Goal: Task Accomplishment & Management: Manage account settings

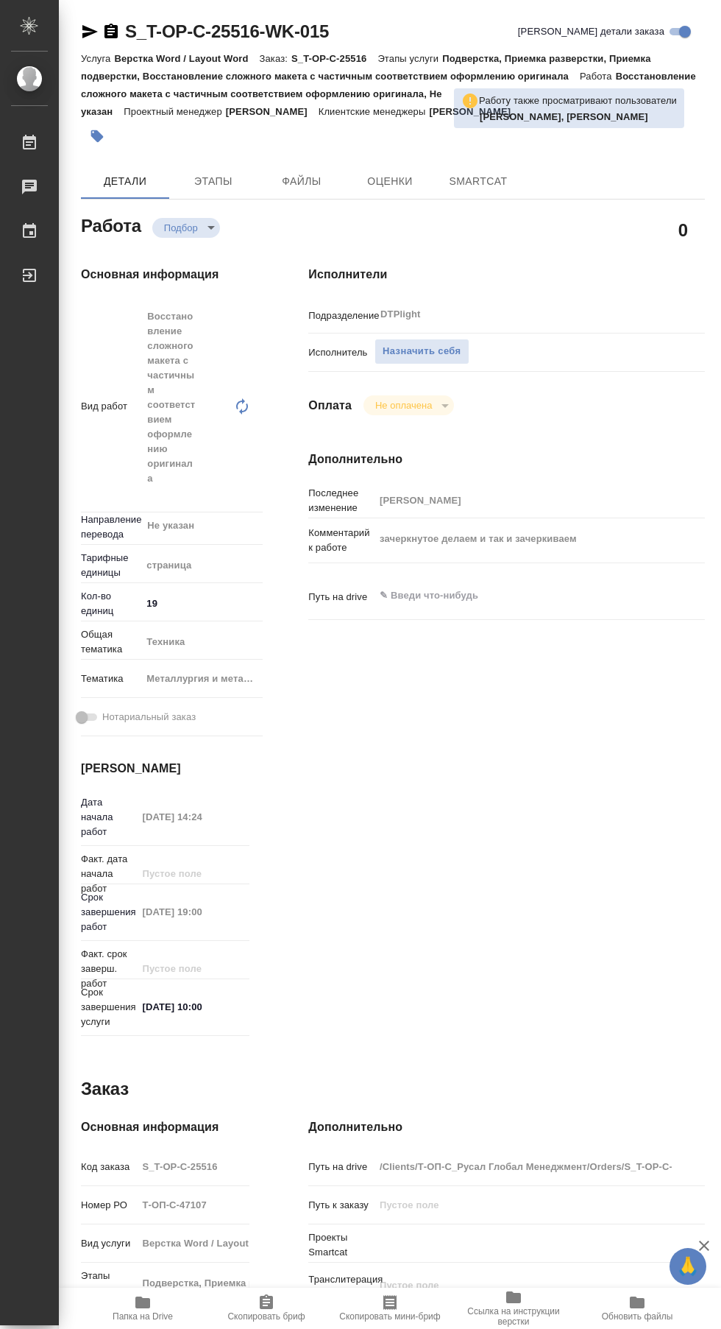
type textarea "x"
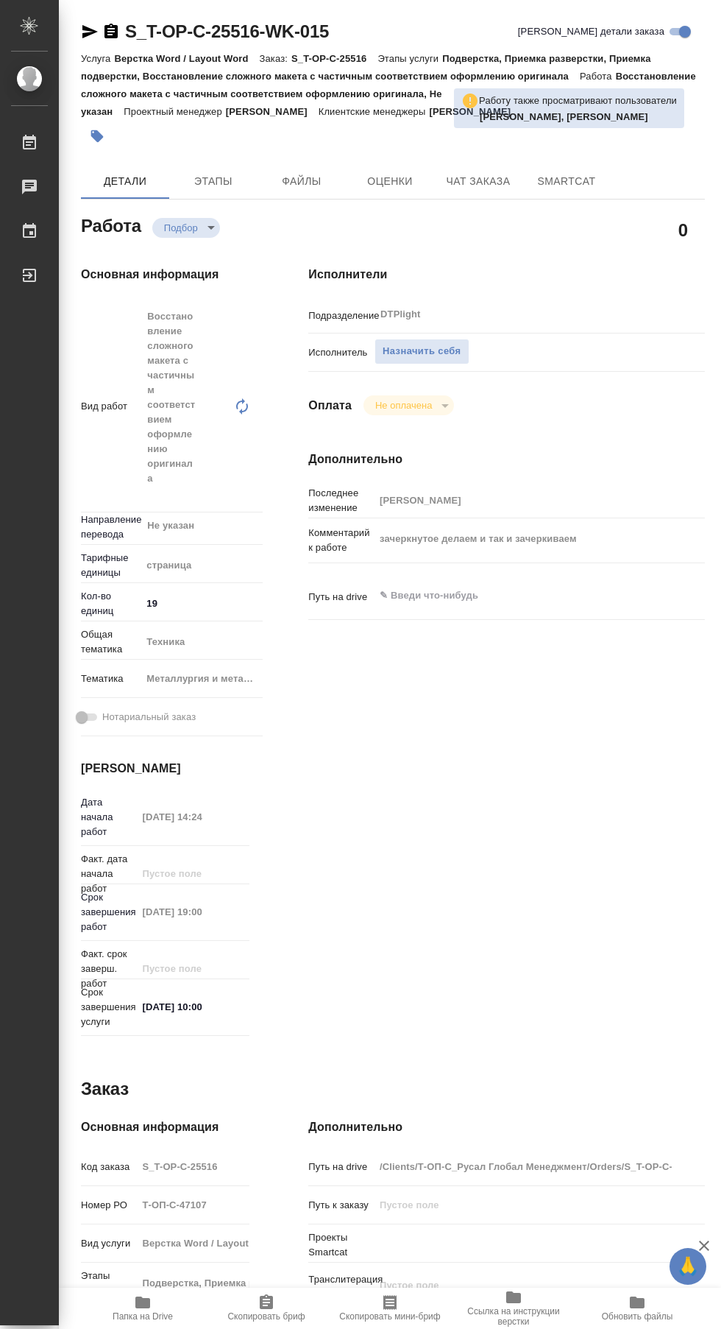
type textarea "x"
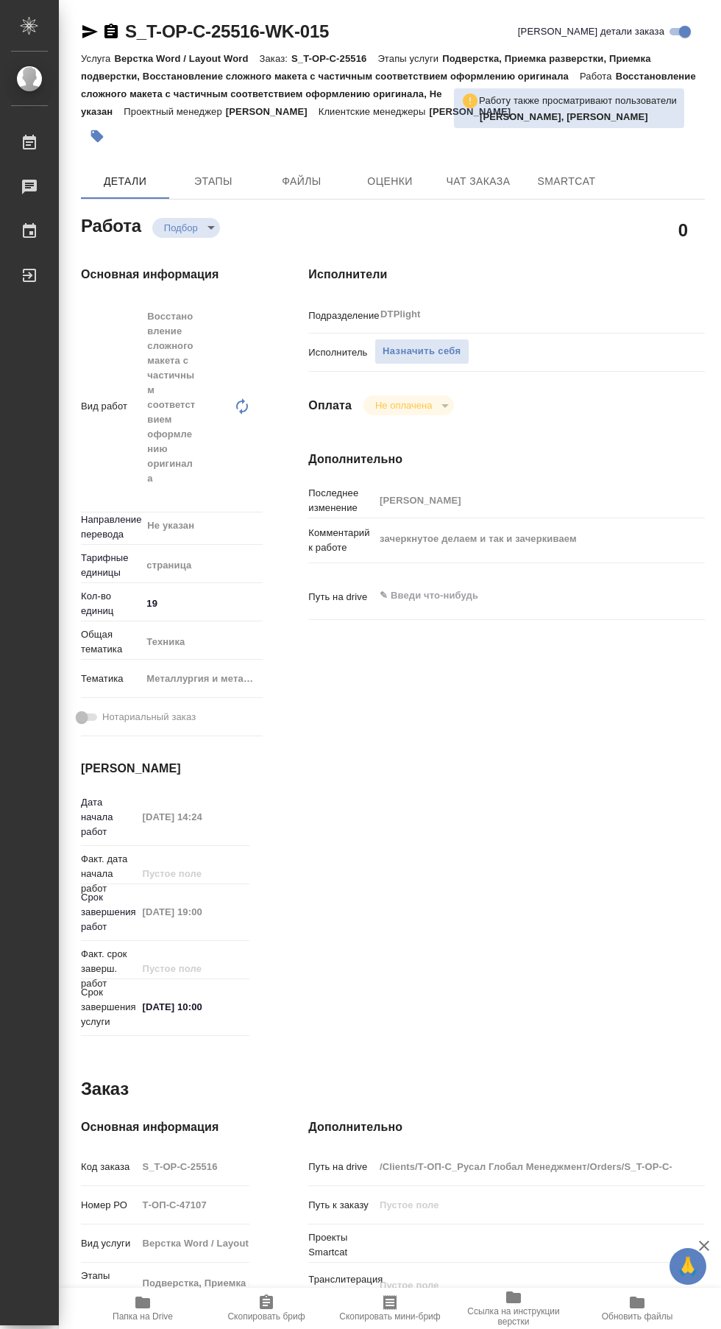
type textarea "x"
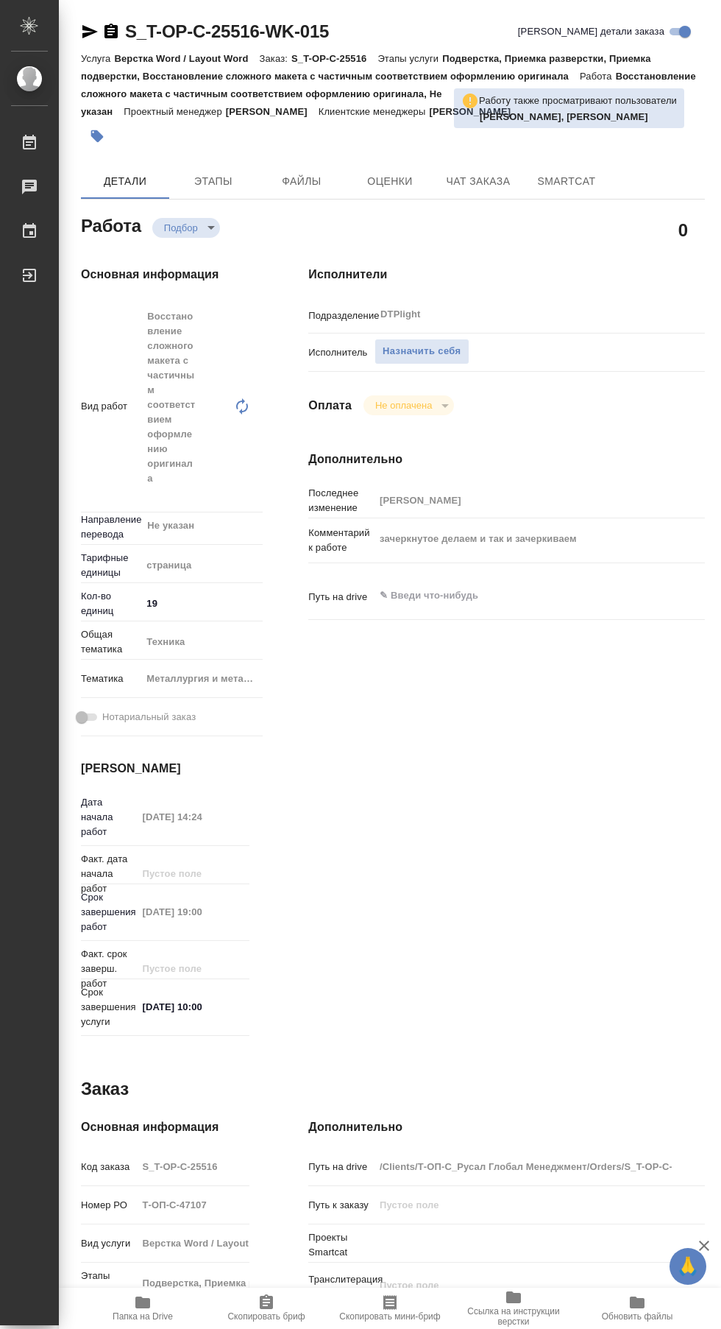
type textarea "x"
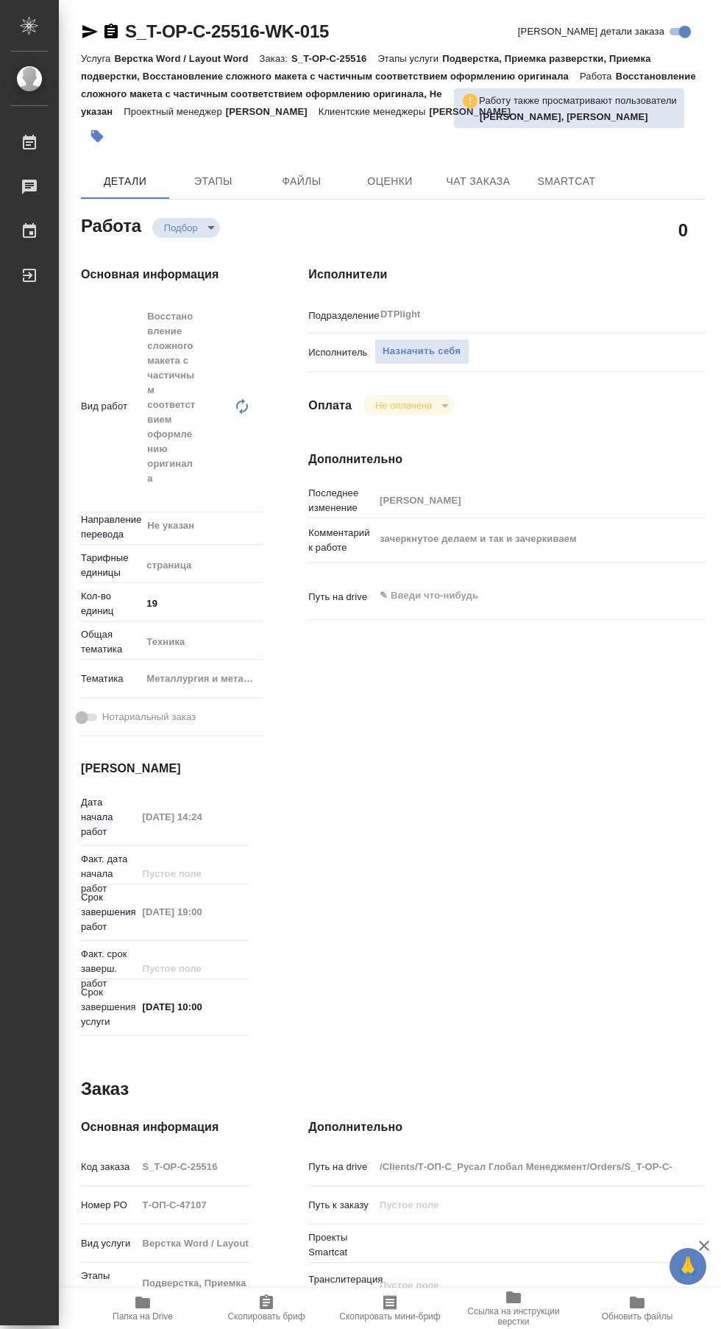
click at [442, 351] on span "Назначить себя" at bounding box center [422, 351] width 78 height 17
type textarea "x"
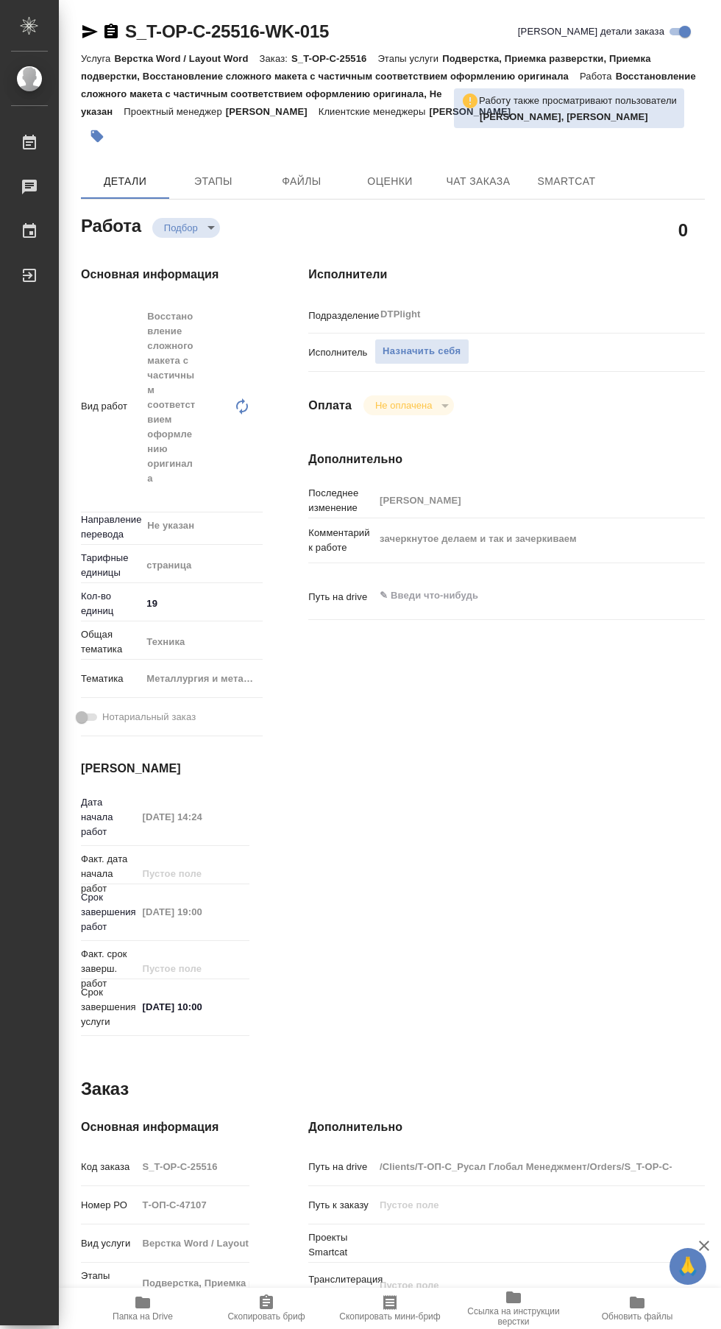
type textarea "x"
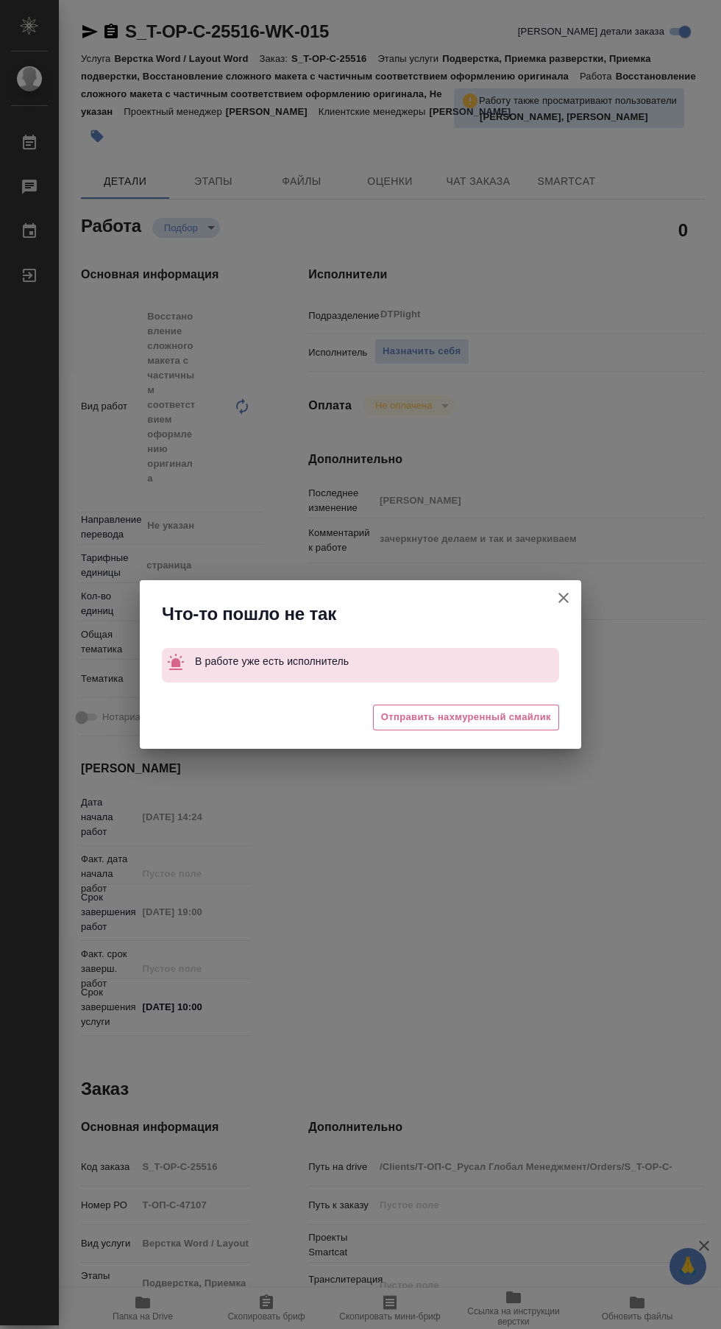
click at [564, 598] on icon "button" at bounding box center [564, 598] width 10 height 10
type textarea "x"
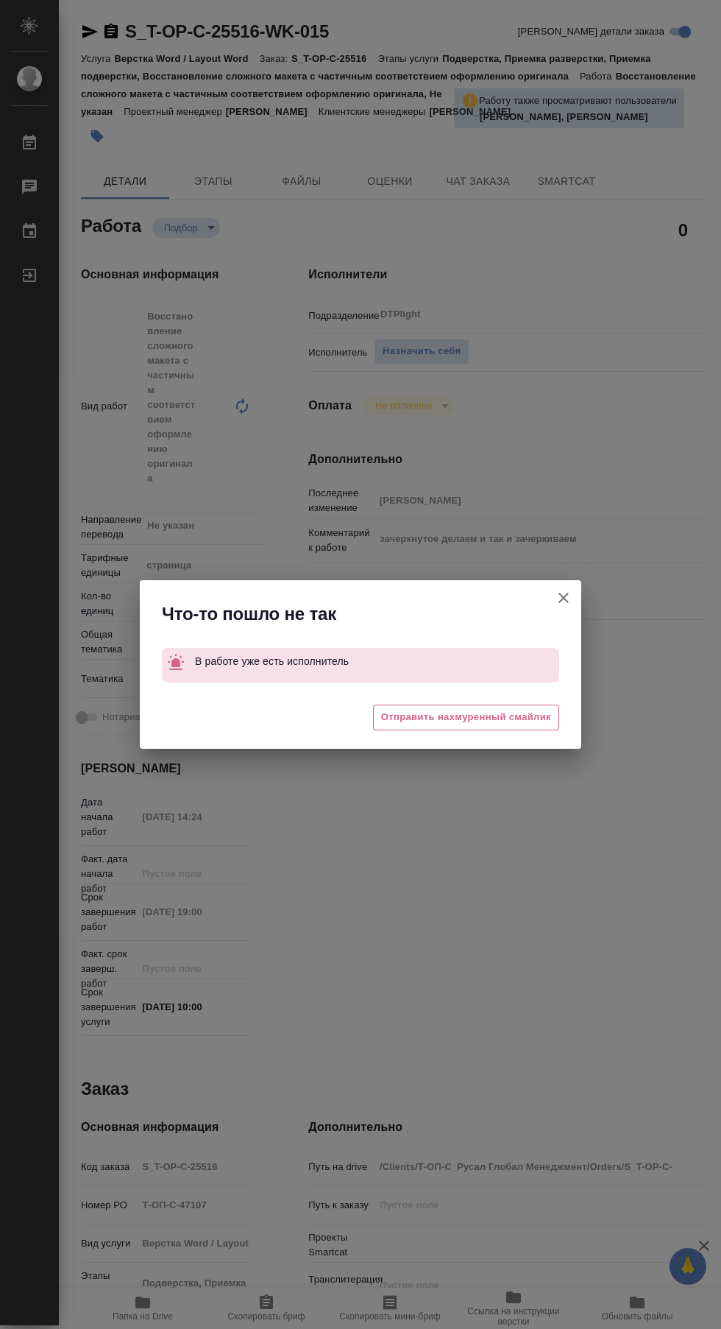
type textarea "x"
